Goal: Navigation & Orientation: Find specific page/section

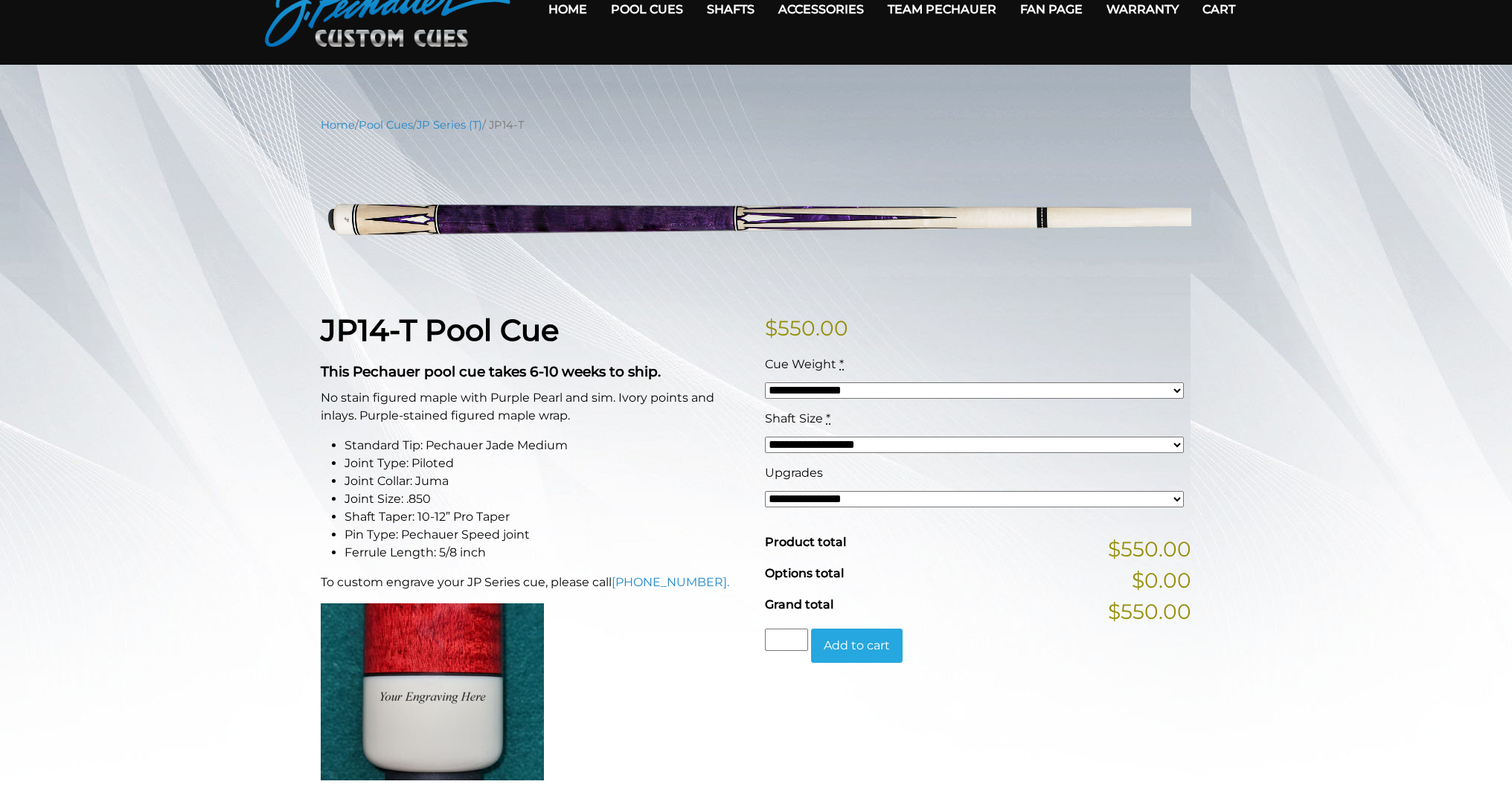
scroll to position [79, 0]
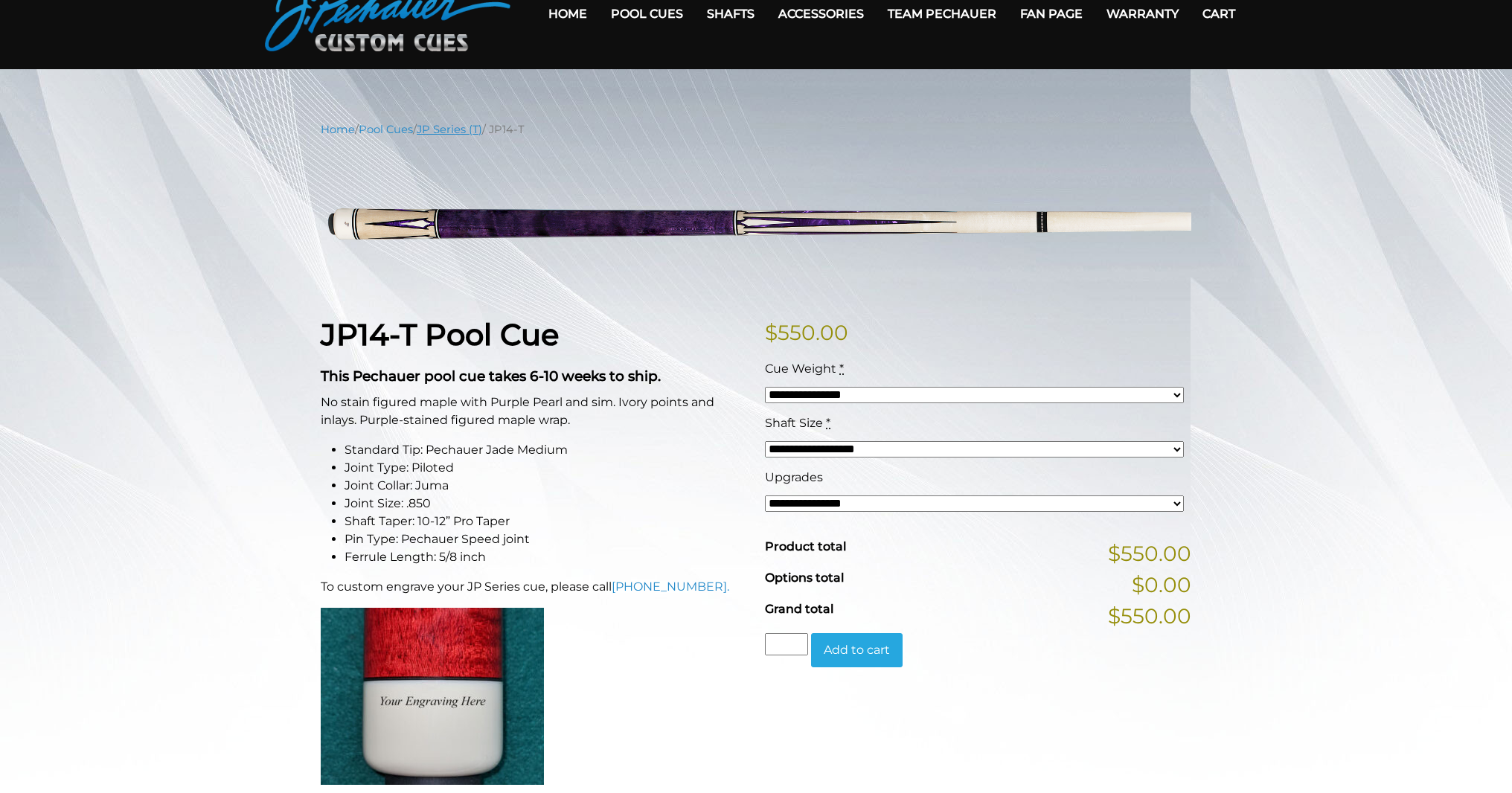
click at [482, 131] on link "JP Series (T)" at bounding box center [449, 129] width 66 height 13
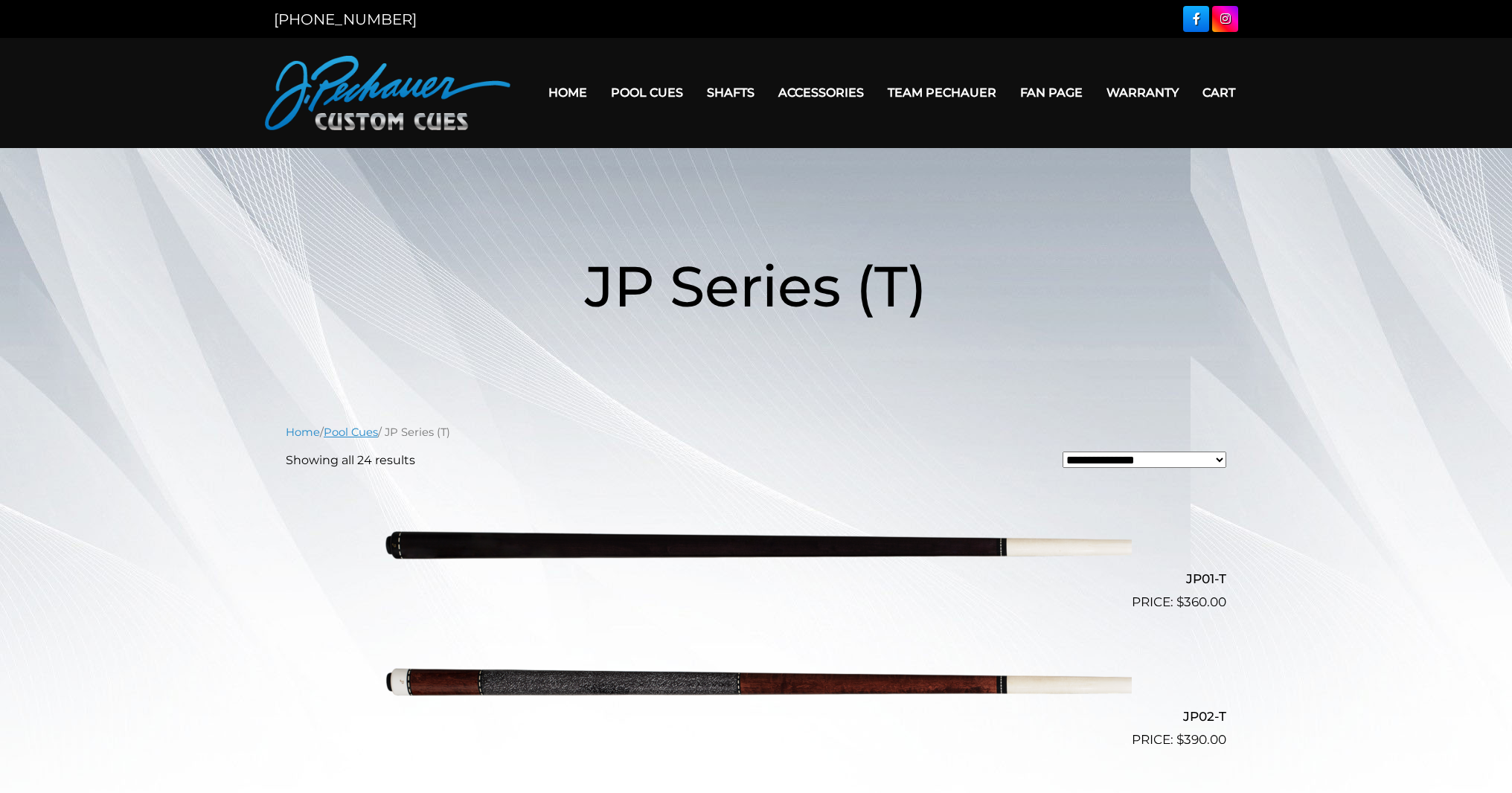
click at [378, 438] on link "Pool Cues" at bounding box center [351, 432] width 54 height 13
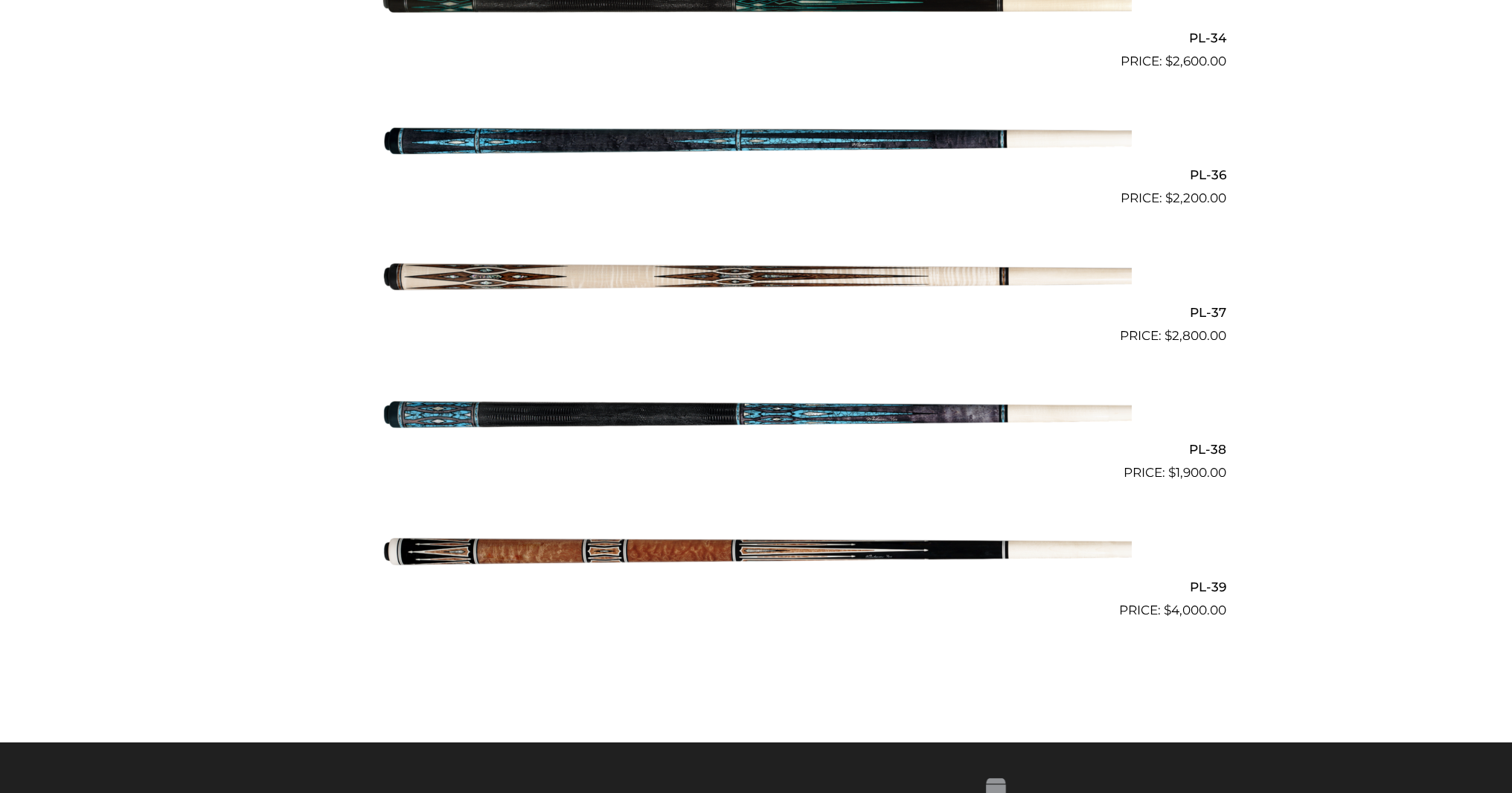
scroll to position [3980, 0]
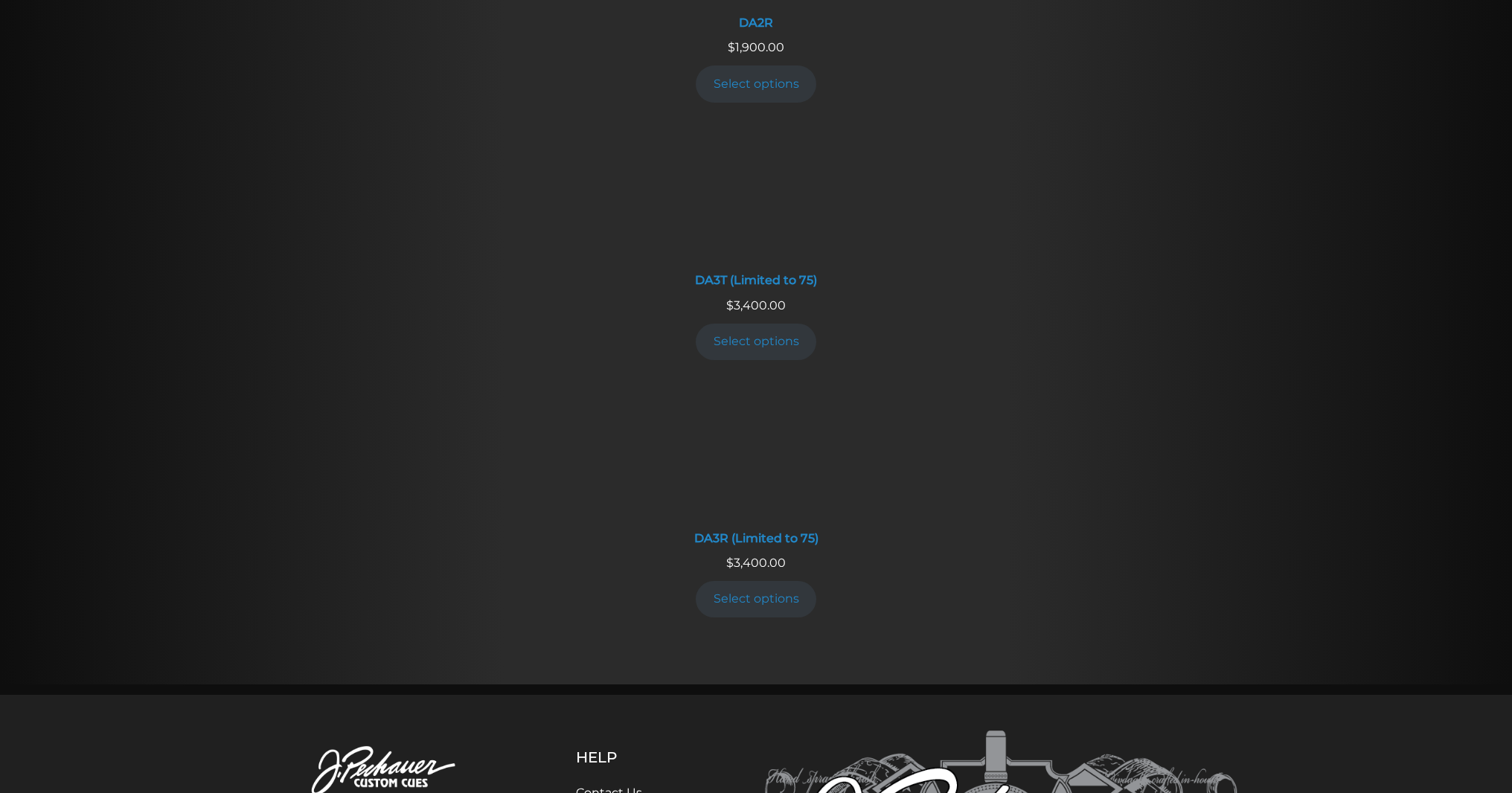
scroll to position [2809, 0]
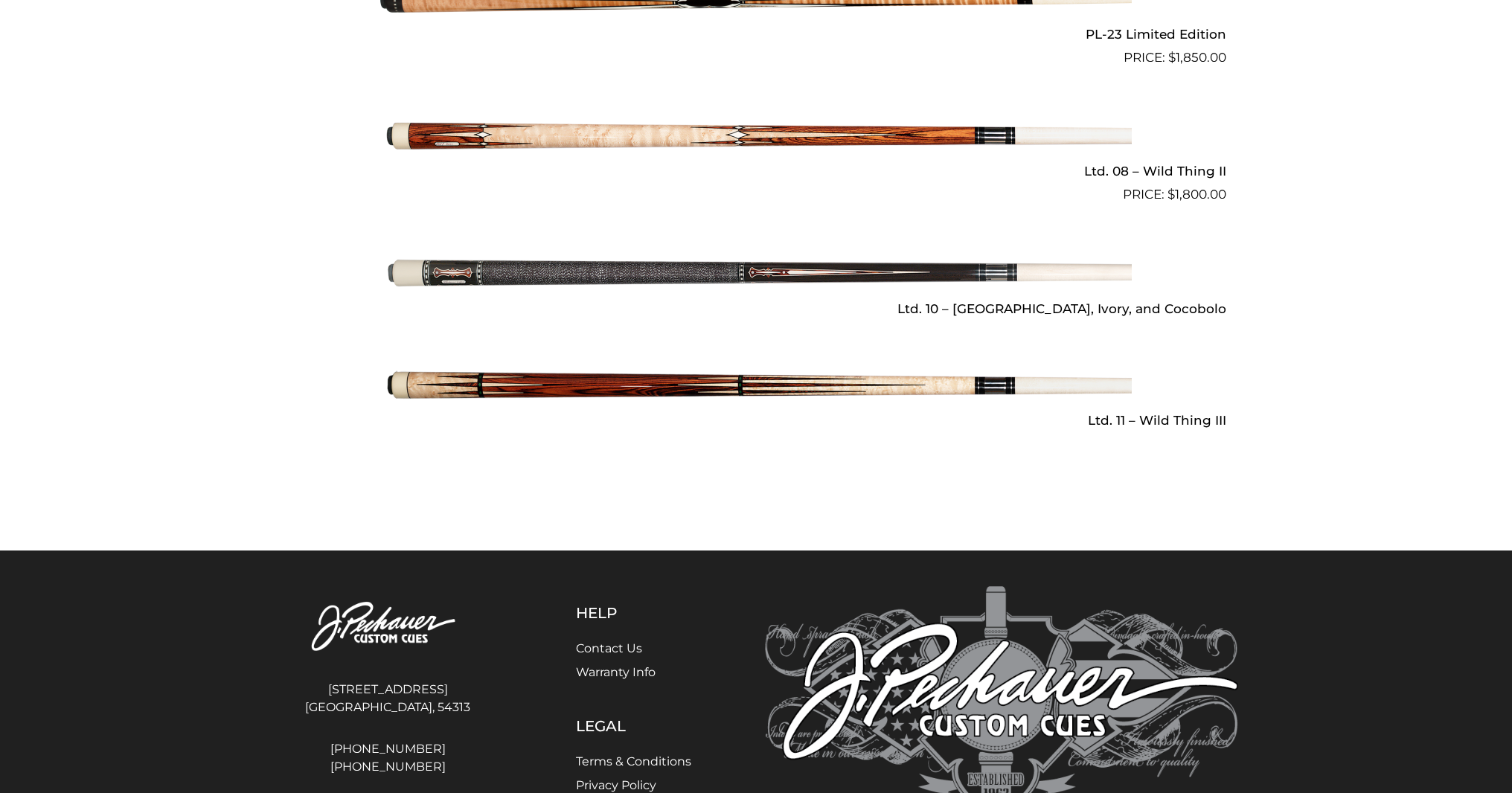
scroll to position [2239, 0]
